Goal: Transaction & Acquisition: Purchase product/service

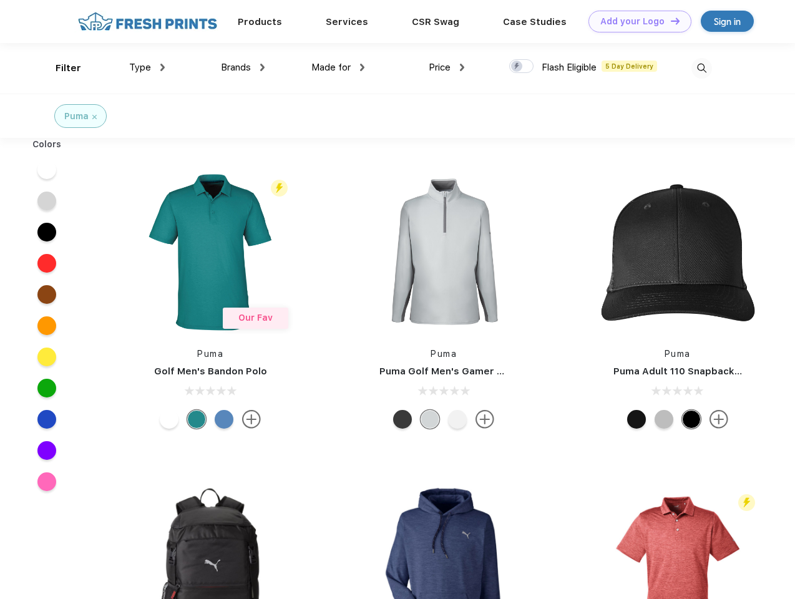
scroll to position [1, 0]
click at [635, 21] on link "Add your Logo Design Tool" at bounding box center [639, 22] width 103 height 22
click at [0, 0] on div "Design Tool" at bounding box center [0, 0] width 0 height 0
click at [669, 21] on link "Add your Logo Design Tool" at bounding box center [639, 22] width 103 height 22
click at [60, 68] on div "Filter" at bounding box center [69, 68] width 26 height 14
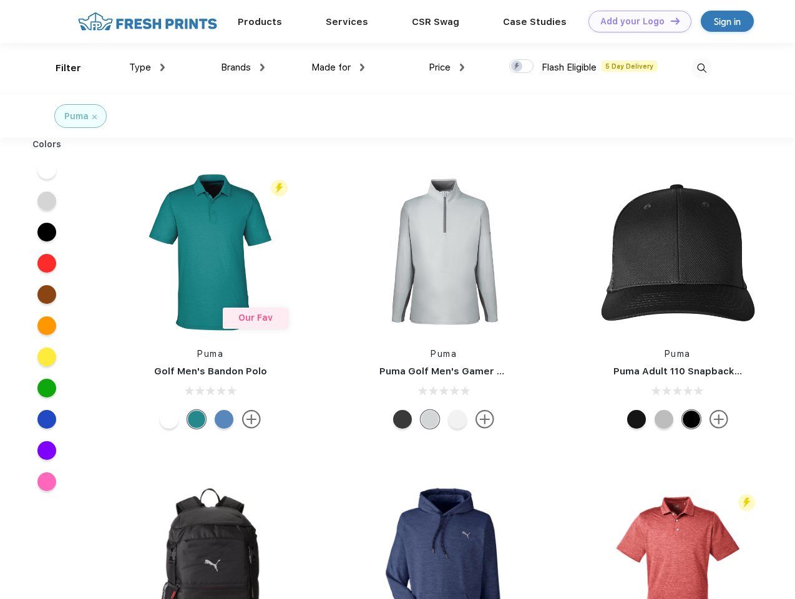
click at [147, 67] on span "Type" at bounding box center [140, 67] width 22 height 11
click at [243, 67] on span "Brands" at bounding box center [236, 67] width 30 height 11
click at [338, 67] on span "Made for" at bounding box center [330, 67] width 39 height 11
click at [447, 67] on span "Price" at bounding box center [439, 67] width 22 height 11
click at [521, 67] on div at bounding box center [521, 66] width 24 height 14
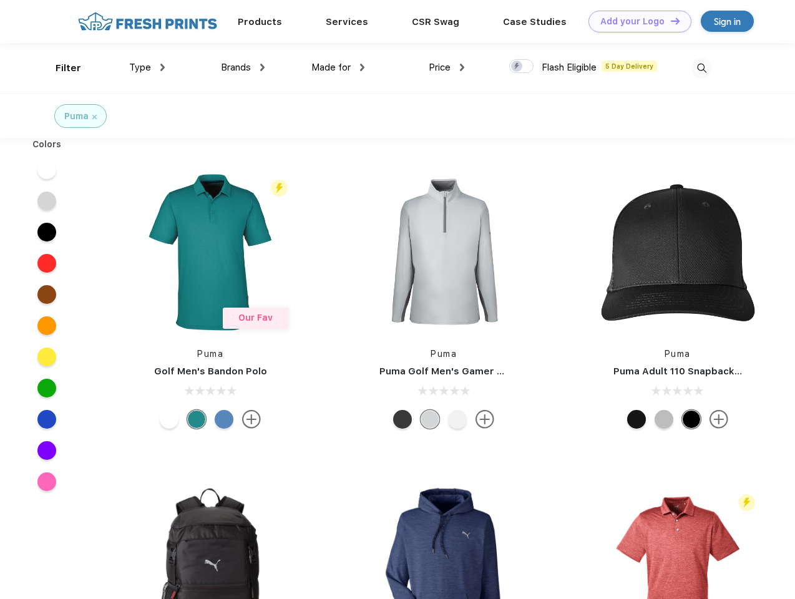
click at [517, 67] on input "checkbox" at bounding box center [513, 63] width 8 height 8
click at [701, 68] on img at bounding box center [701, 68] width 21 height 21
